Goal: Task Accomplishment & Management: Manage account settings

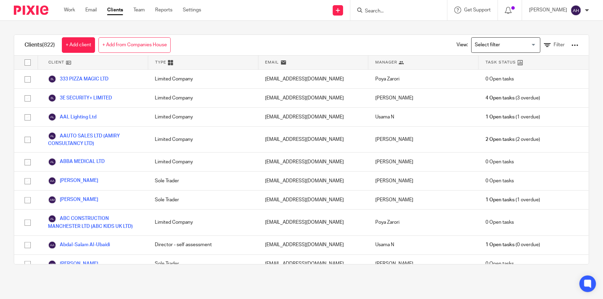
click at [399, 10] on input "Search" at bounding box center [395, 11] width 62 height 6
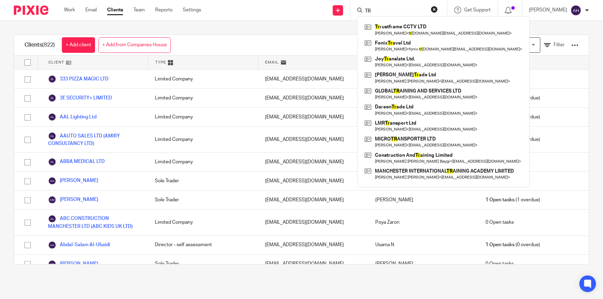
type input "T"
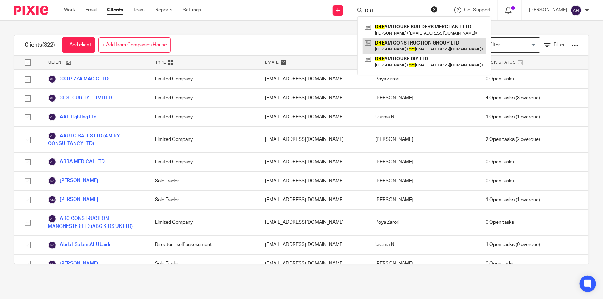
type input "DRE"
click at [445, 45] on link at bounding box center [424, 46] width 123 height 16
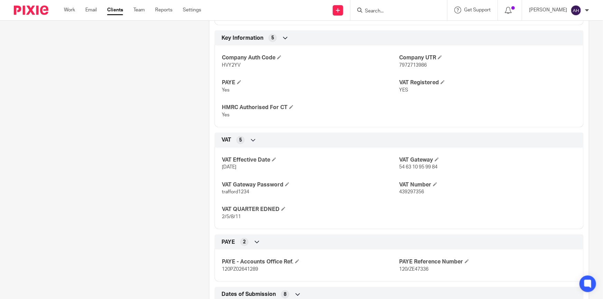
scroll to position [345, 0]
click at [407, 190] on span "439297356" at bounding box center [411, 191] width 25 height 5
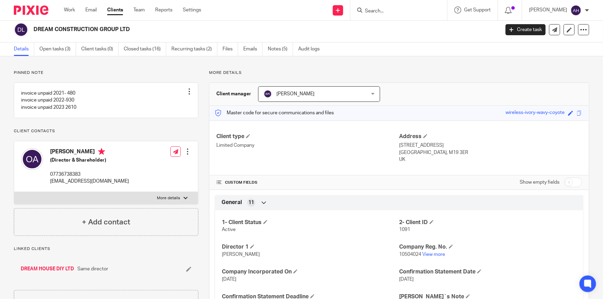
scroll to position [0, 0]
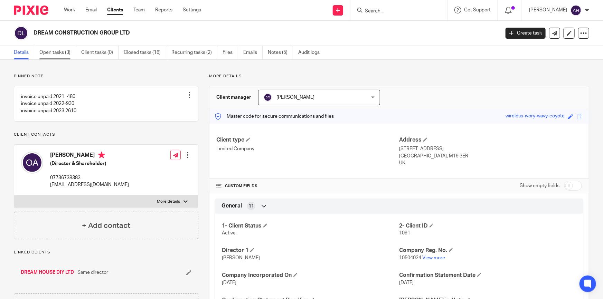
click at [58, 54] on link "Open tasks (3)" at bounding box center [57, 52] width 37 height 13
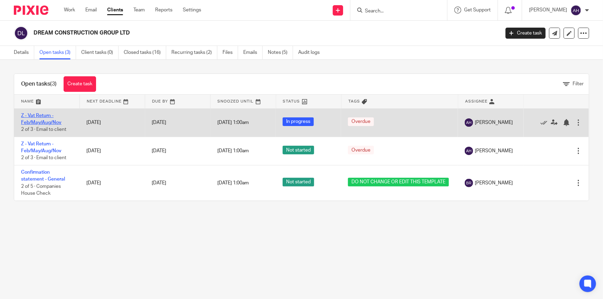
click at [38, 114] on link "Z - Vat Return - Feb/May/Aug/Nov" at bounding box center [41, 119] width 40 height 12
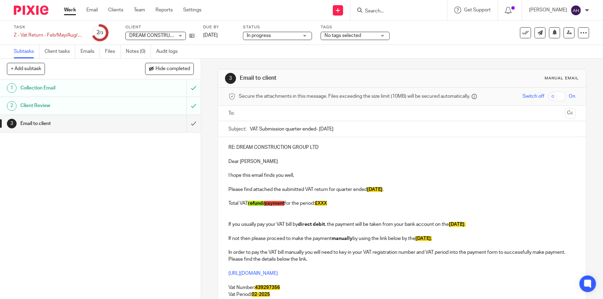
click at [295, 117] on input "text" at bounding box center [401, 113] width 321 height 8
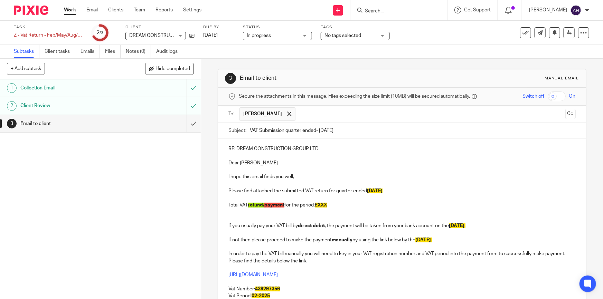
click at [143, 121] on div "Email to client" at bounding box center [99, 123] width 159 height 10
click at [314, 192] on p "Please find attached the submitted VAT return for quarter ended [DATE] ." at bounding box center [401, 191] width 347 height 7
click at [294, 204] on p "Total VAT refund/ payment for the period: £XXX" at bounding box center [401, 205] width 347 height 7
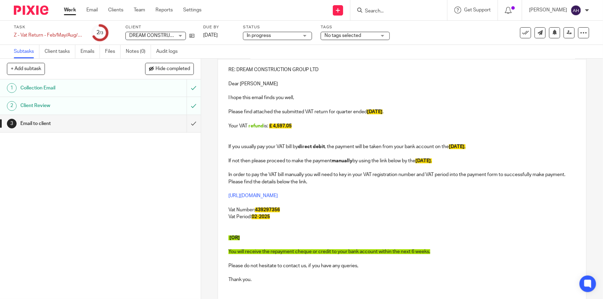
scroll to position [94, 0]
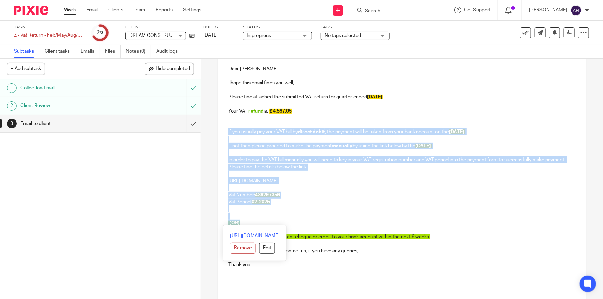
drag, startPoint x: 247, startPoint y: 224, endPoint x: 223, endPoint y: 131, distance: 96.0
click at [223, 131] on div "RE: DREAM CONSTRUCTION GROUP LTD Dear Odai Ahmed I hope this email finds you we…" at bounding box center [402, 180] width 368 height 271
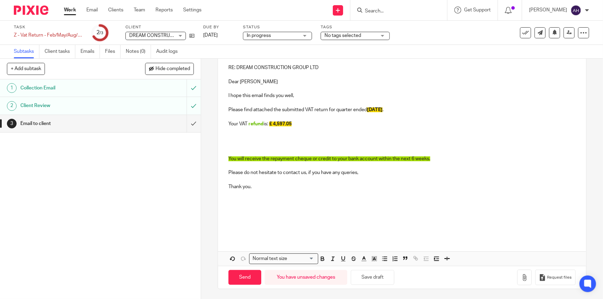
scroll to position [74, 0]
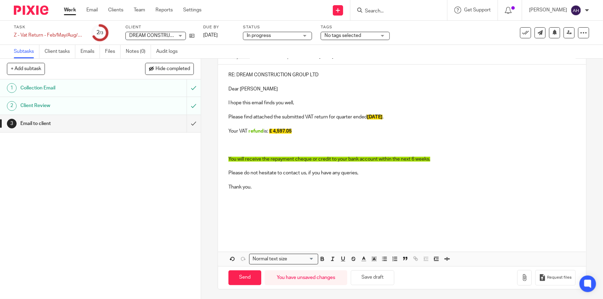
click at [229, 144] on p at bounding box center [401, 145] width 347 height 7
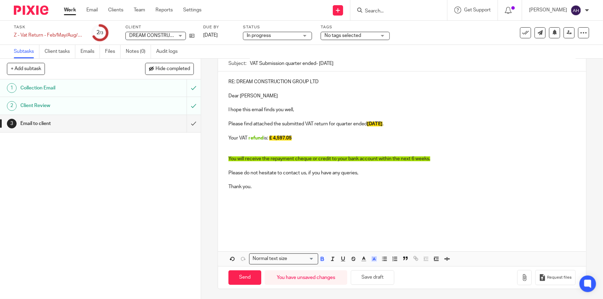
click at [331, 141] on p "Your VAT refund is: £ 4,597.05" at bounding box center [401, 138] width 347 height 7
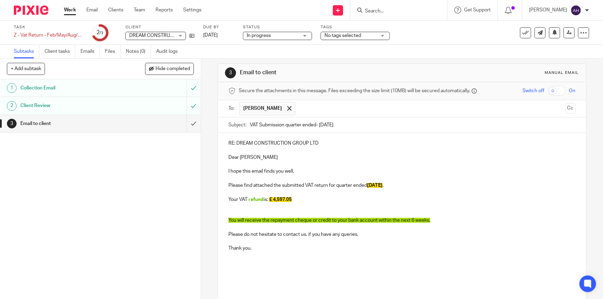
scroll to position [0, 0]
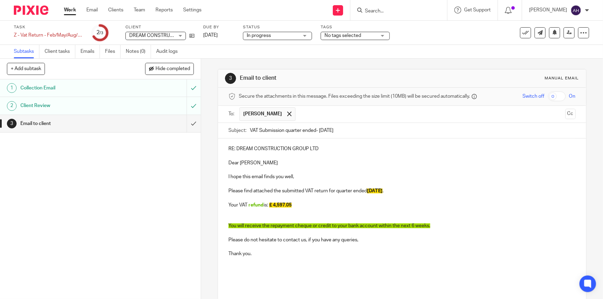
click at [238, 217] on p at bounding box center [401, 219] width 347 height 7
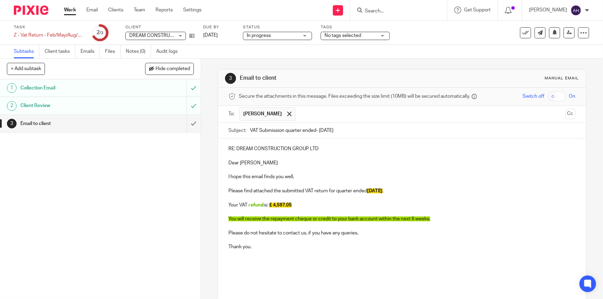
click at [367, 192] on span "28th FEB 2025" at bounding box center [375, 191] width 16 height 5
drag, startPoint x: 386, startPoint y: 190, endPoint x: 366, endPoint y: 190, distance: 20.0
click at [367, 190] on span "28th FEB 2025" at bounding box center [375, 191] width 16 height 5
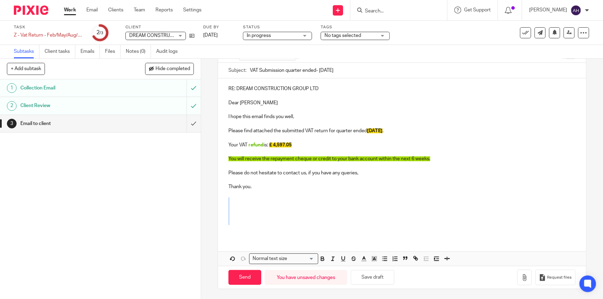
drag, startPoint x: 238, startPoint y: 257, endPoint x: 233, endPoint y: 311, distance: 54.1
click at [233, 299] on html "Work Email Clients Team Reports Settings Work Email Clients Team Reports Settin…" at bounding box center [301, 149] width 603 height 299
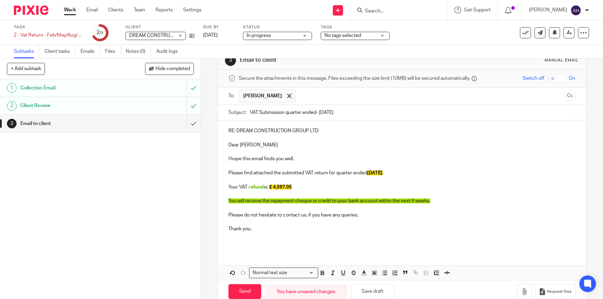
scroll to position [32, 0]
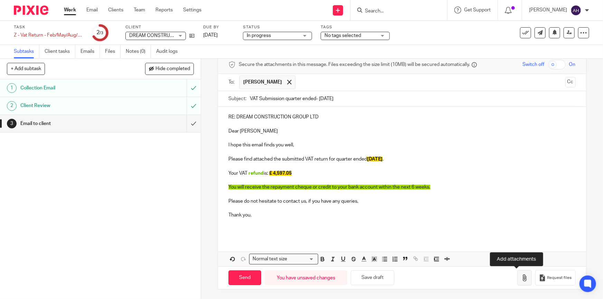
click at [521, 280] on icon "button" at bounding box center [524, 278] width 7 height 7
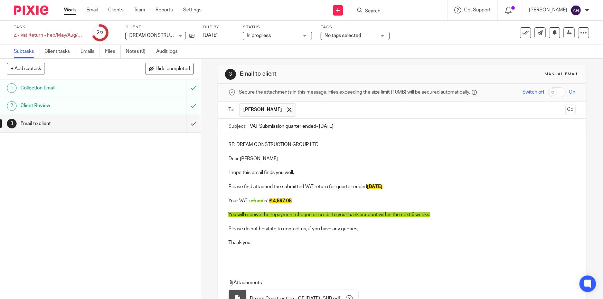
scroll to position [0, 0]
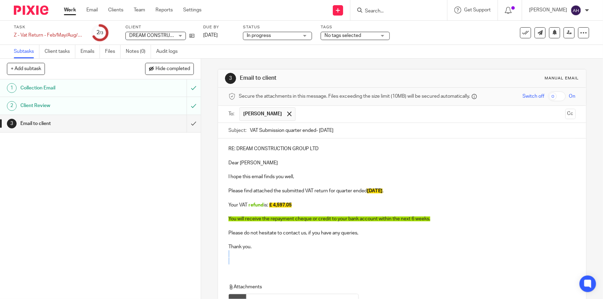
drag, startPoint x: 245, startPoint y: 257, endPoint x: 246, endPoint y: 287, distance: 30.1
click at [246, 287] on div "RE: DREAM CONSTRUCTION GROUP LTD Dear Odai Ahmed I hope this email finds you we…" at bounding box center [402, 238] width 368 height 198
click at [400, 263] on p at bounding box center [401, 261] width 347 height 7
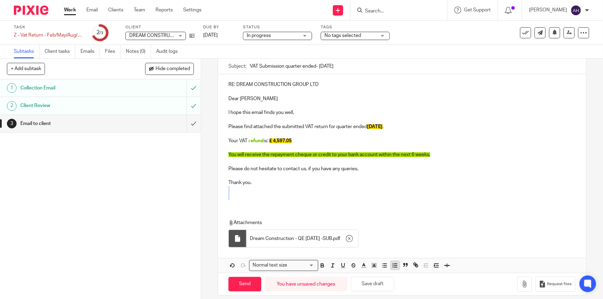
scroll to position [71, 0]
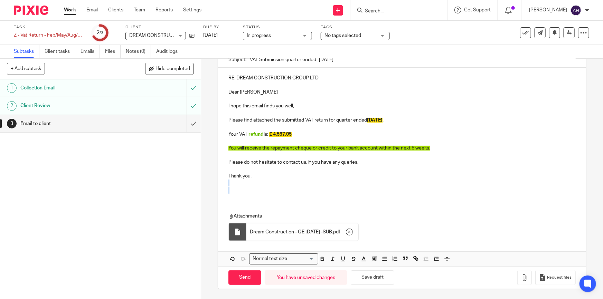
drag, startPoint x: 256, startPoint y: 275, endPoint x: 345, endPoint y: 177, distance: 132.5
click at [346, 177] on form "Secure the attachments in this message. Files exceeding the size limit (10MB) w…" at bounding box center [402, 153] width 368 height 272
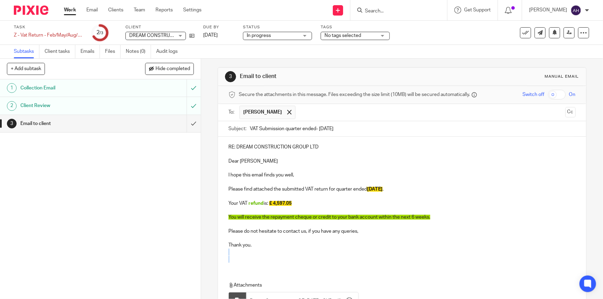
scroll to position [0, 0]
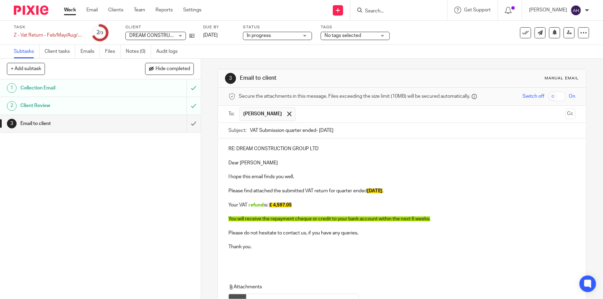
drag, startPoint x: 318, startPoint y: 130, endPoint x: 325, endPoint y: 132, distance: 7.2
click at [325, 132] on input "VAT Submission quarter ended- Feb 2025" at bounding box center [412, 131] width 325 height 16
type input "VAT Submission quarter ended- MAY 2025"
click at [445, 223] on p at bounding box center [401, 225] width 347 height 7
drag, startPoint x: 460, startPoint y: 222, endPoint x: 208, endPoint y: 215, distance: 252.6
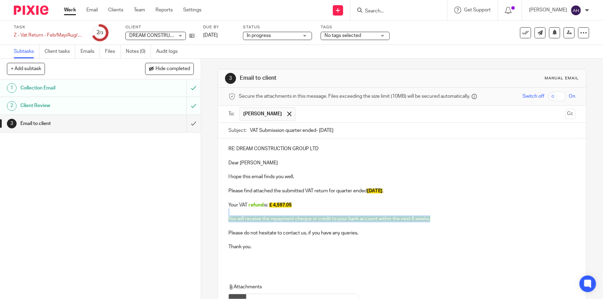
click at [208, 215] on div "3 Email to client Manual email Secure the attachments in this message. Files ex…" at bounding box center [402, 179] width 402 height 240
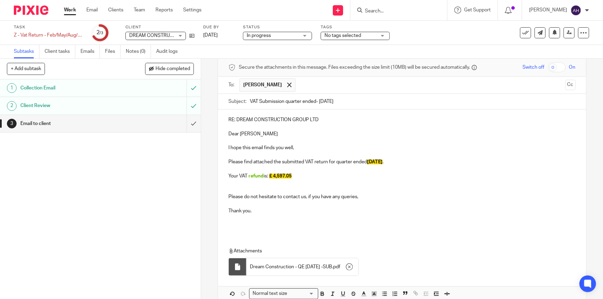
scroll to position [64, 0]
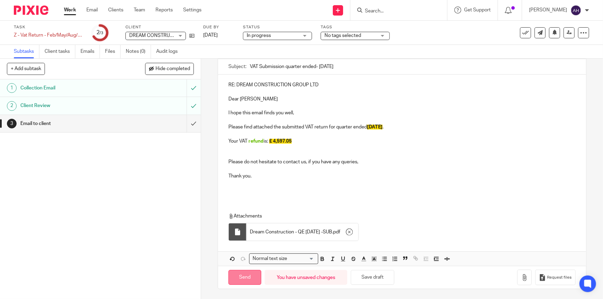
click at [247, 272] on input "Send" at bounding box center [244, 277] width 33 height 15
type input "Sent"
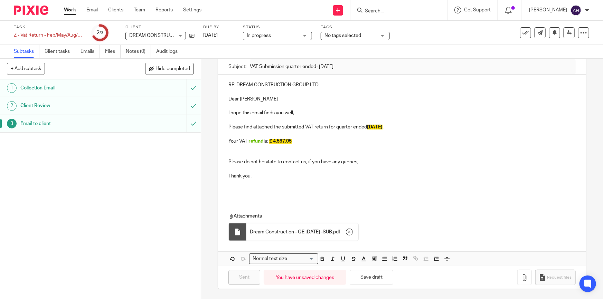
click at [404, 9] on input "Search" at bounding box center [395, 11] width 62 height 6
type input "O"
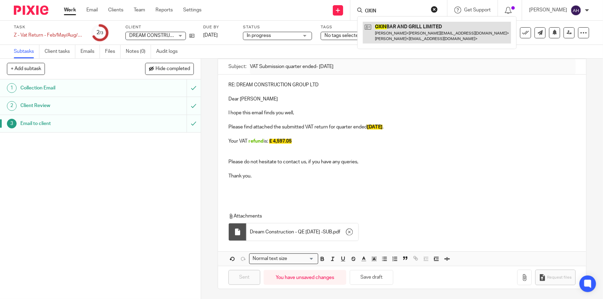
type input "OXIN"
click at [419, 27] on link at bounding box center [437, 32] width 148 height 21
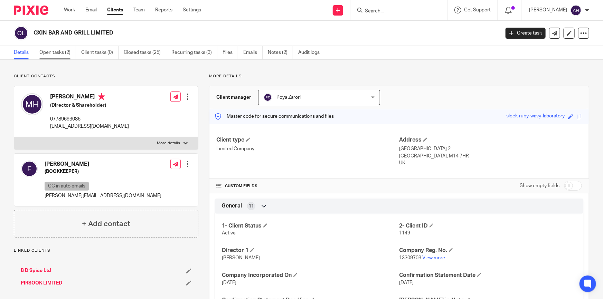
click at [63, 52] on link "Open tasks (2)" at bounding box center [57, 52] width 37 height 13
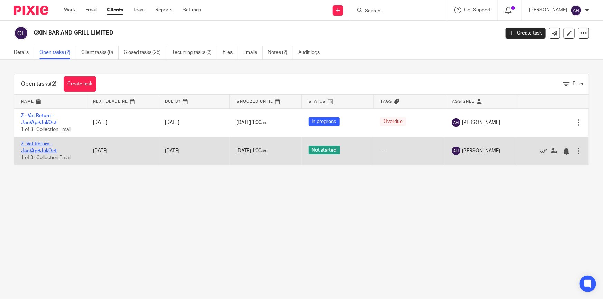
click at [41, 142] on link "Z- Vat Return - Jan/Apr/Jul/Oct" at bounding box center [39, 148] width 36 height 12
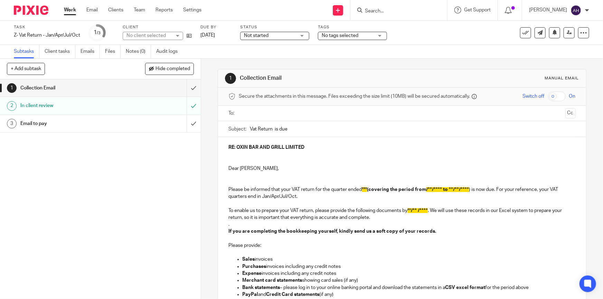
click at [276, 116] on input "text" at bounding box center [401, 113] width 321 height 8
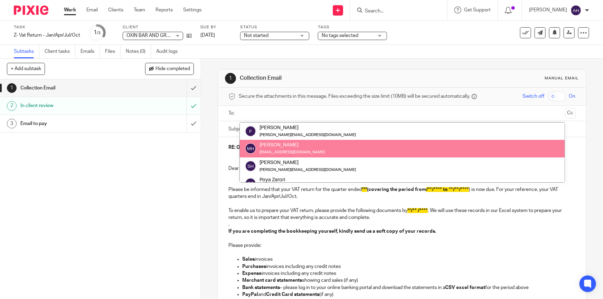
scroll to position [35, 0]
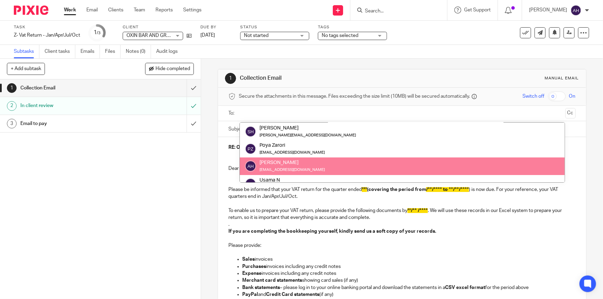
click at [306, 218] on p "To enable us to prepare your VAT return, please provide the following documents…" at bounding box center [401, 214] width 347 height 14
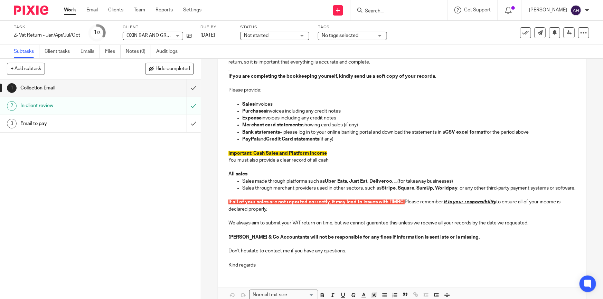
scroll to position [188, 0]
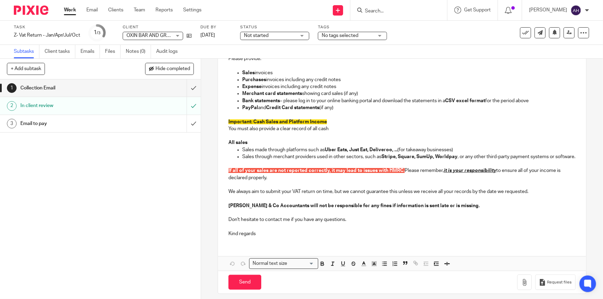
click at [346, 223] on p "Don't hesitate to contact me if you have any questions." at bounding box center [401, 219] width 347 height 7
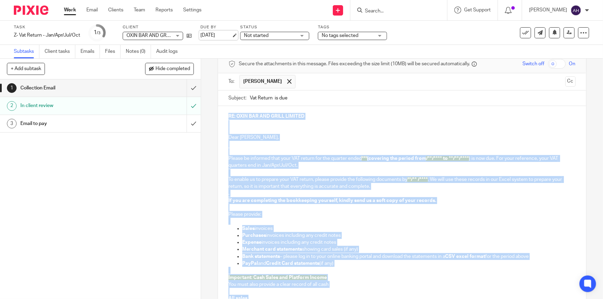
scroll to position [0, 0]
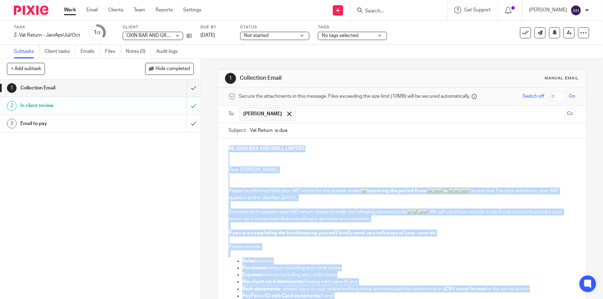
drag, startPoint x: 258, startPoint y: 240, endPoint x: 221, endPoint y: 141, distance: 105.7
click at [221, 141] on div "RE: OXIN BAR AND GRILL LIMITED Dear Mr. Hashempour, Please be informed that you…" at bounding box center [402, 285] width 368 height 292
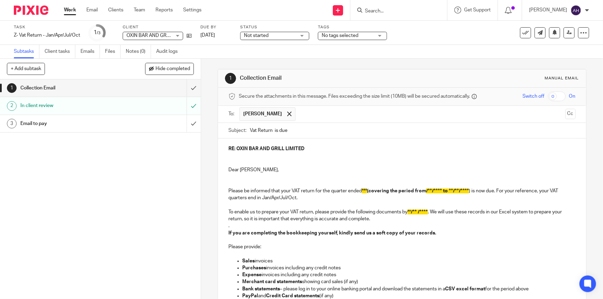
click at [287, 112] on span at bounding box center [289, 114] width 4 height 4
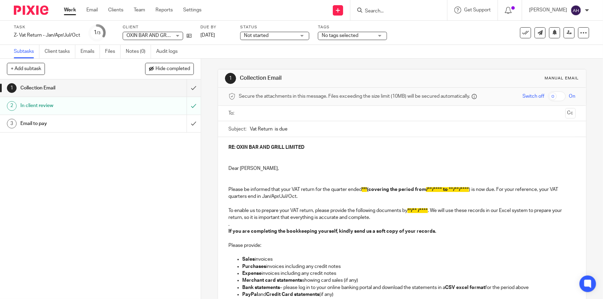
click at [277, 114] on input "text" at bounding box center [401, 113] width 321 height 8
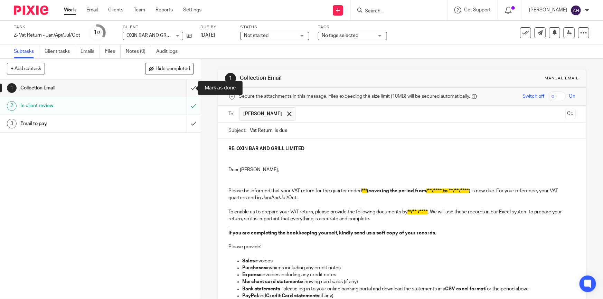
click at [183, 86] on input "submit" at bounding box center [100, 87] width 201 height 17
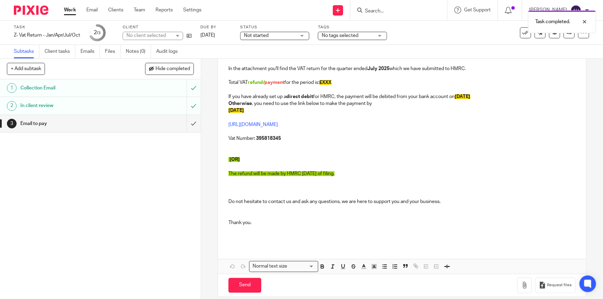
scroll to position [125, 0]
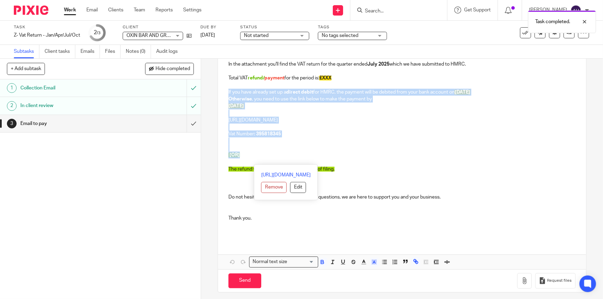
drag, startPoint x: 228, startPoint y: 150, endPoint x: 224, endPoint y: 90, distance: 60.2
click at [224, 90] on div "RE: OXIN BAR AND GRILL LIMITED Dear [PERSON_NAME] I hope this email finds you w…" at bounding box center [402, 126] width 368 height 229
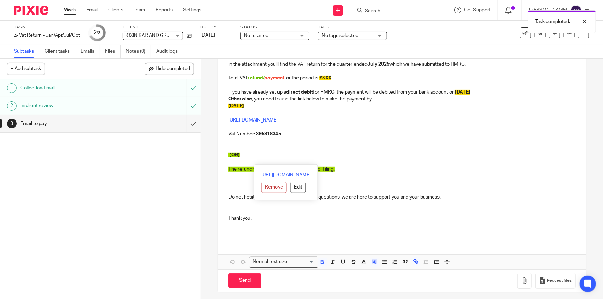
scroll to position [59, 0]
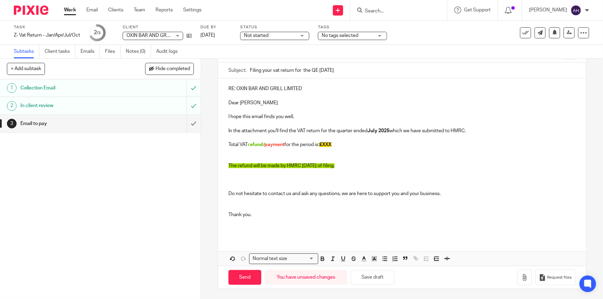
click at [241, 183] on p at bounding box center [401, 179] width 347 height 21
drag, startPoint x: 344, startPoint y: 145, endPoint x: 200, endPoint y: 144, distance: 144.0
click at [201, 144] on div "3 Email to pay Manual email Secure the attachments in this message. Files excee…" at bounding box center [402, 179] width 402 height 240
click at [403, 161] on p at bounding box center [401, 158] width 347 height 7
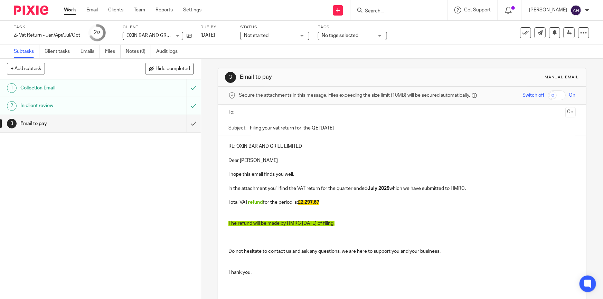
scroll to position [0, 0]
click at [295, 111] on input "text" at bounding box center [401, 113] width 321 height 8
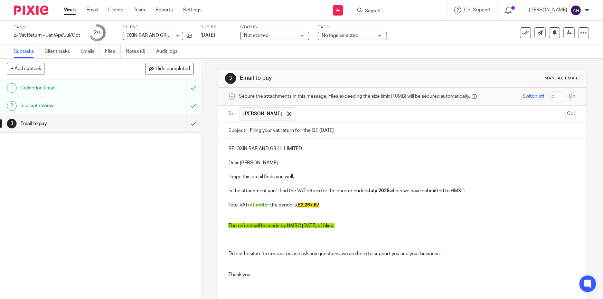
click at [402, 158] on p at bounding box center [401, 156] width 347 height 7
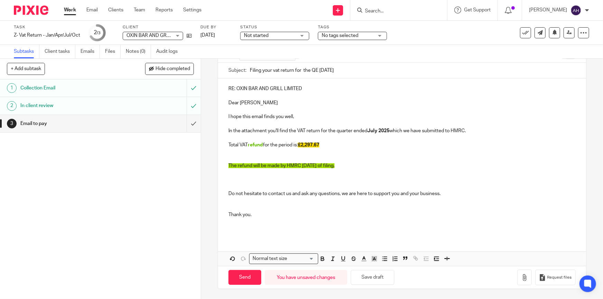
click at [249, 183] on p at bounding box center [401, 180] width 347 height 21
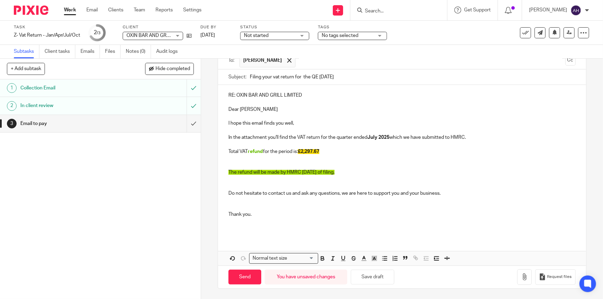
scroll to position [53, 0]
drag, startPoint x: 268, startPoint y: 221, endPoint x: 272, endPoint y: 221, distance: 4.1
click at [268, 220] on p at bounding box center [401, 222] width 347 height 7
drag, startPoint x: 235, startPoint y: 249, endPoint x: 235, endPoint y: 226, distance: 22.5
click at [235, 226] on div "RE: OXIN BAR AND GRILL LIMITED Dear [PERSON_NAME] I hope this email finds you w…" at bounding box center [402, 176] width 368 height 181
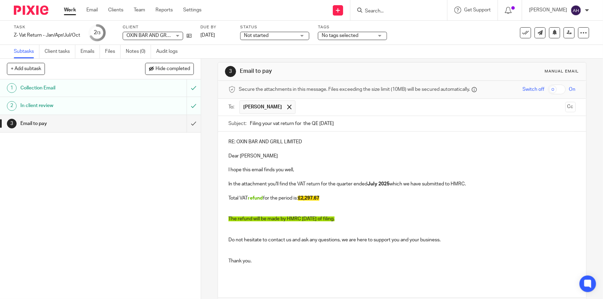
scroll to position [0, 0]
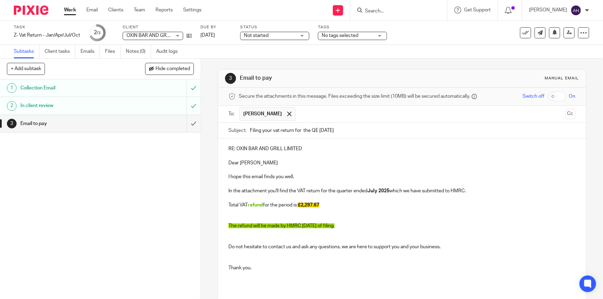
click at [317, 151] on p "RE: OXIN BAR AND GRILL LIMITED" at bounding box center [401, 148] width 347 height 7
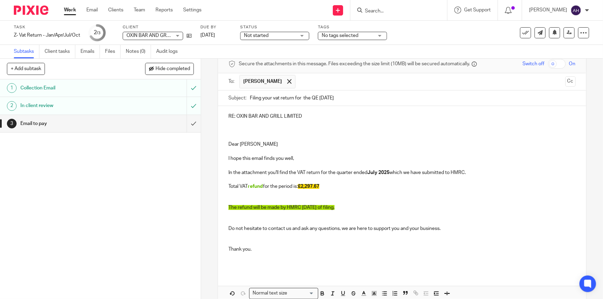
scroll to position [67, 0]
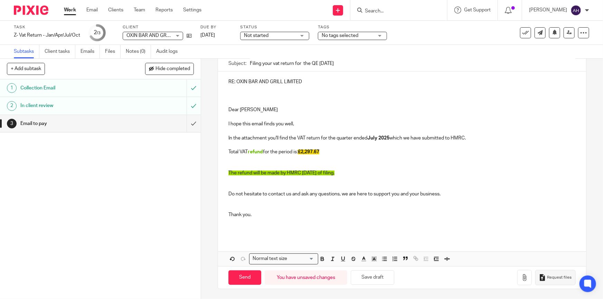
drag, startPoint x: 251, startPoint y: 281, endPoint x: 529, endPoint y: 283, distance: 278.1
click at [525, 285] on div "Send You have unsaved changes Save draft Request files" at bounding box center [402, 277] width 368 height 23
click at [521, 277] on icon "button" at bounding box center [524, 277] width 7 height 7
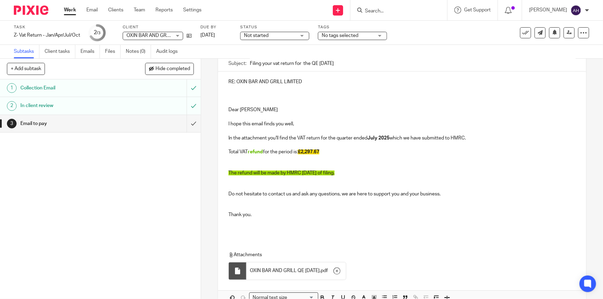
click at [386, 221] on p at bounding box center [401, 222] width 347 height 7
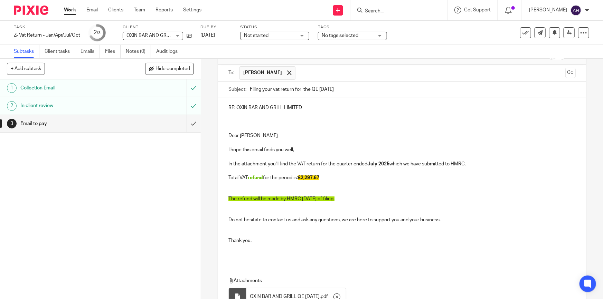
scroll to position [106, 0]
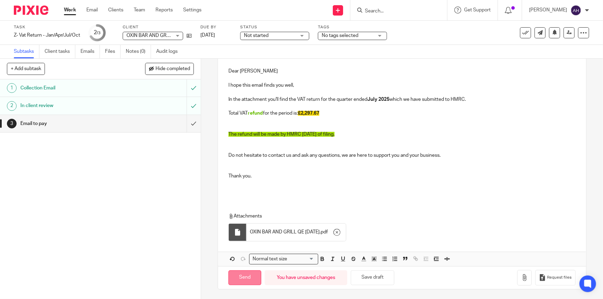
click at [249, 276] on input "Send" at bounding box center [244, 277] width 33 height 15
type input "Sent"
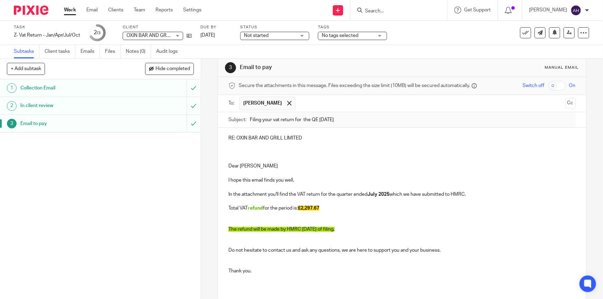
scroll to position [0, 0]
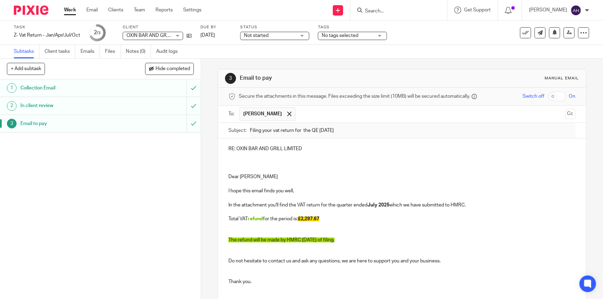
click at [420, 14] on input "Search" at bounding box center [395, 11] width 62 height 6
click at [420, 12] on input "Search" at bounding box center [395, 11] width 62 height 6
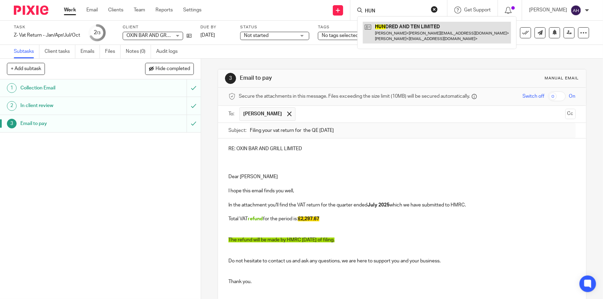
type input "HUN"
click at [427, 28] on link at bounding box center [437, 32] width 148 height 21
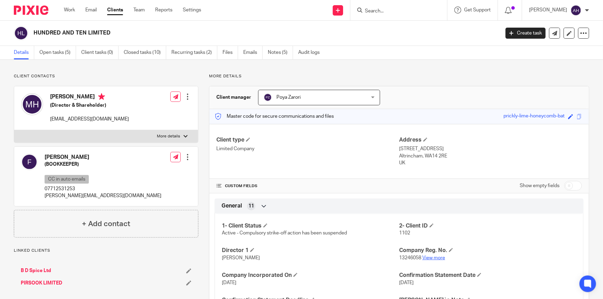
click at [425, 257] on link "View more" at bounding box center [433, 258] width 23 height 5
